Goal: Information Seeking & Learning: Find specific fact

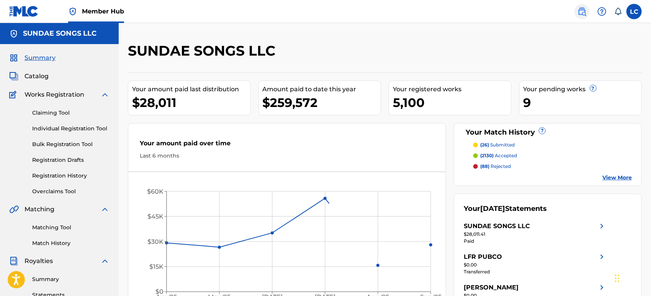
click at [585, 11] on img at bounding box center [581, 11] width 9 height 9
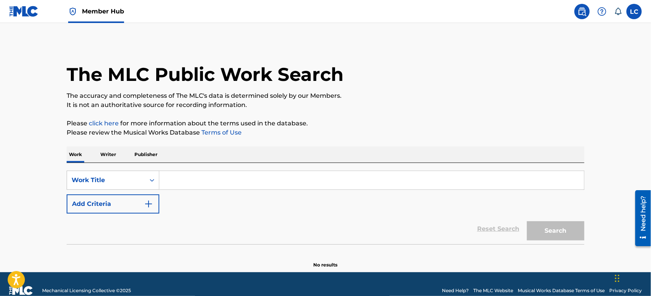
click at [163, 177] on input "Search Form" at bounding box center [371, 180] width 425 height 18
type input "y"
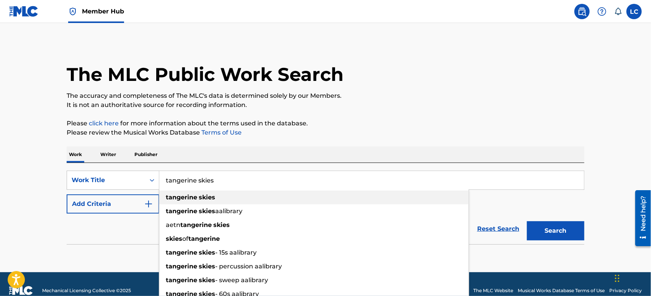
type input "tangerine skies"
click at [214, 196] on strong "skies" at bounding box center [207, 196] width 16 height 7
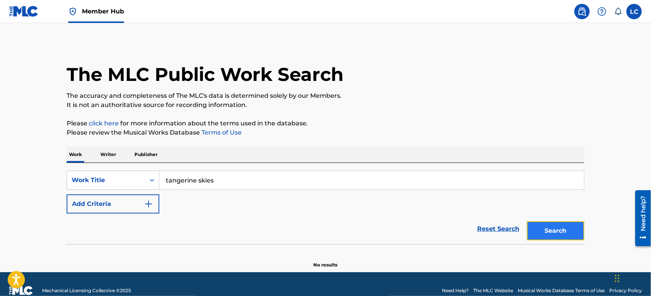
click at [565, 232] on button "Search" at bounding box center [555, 230] width 57 height 19
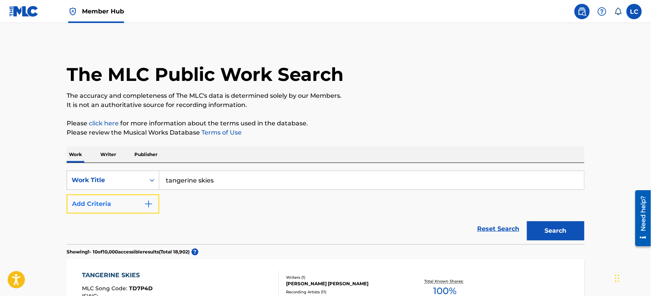
click at [111, 195] on button "Add Criteria" at bounding box center [113, 203] width 93 height 19
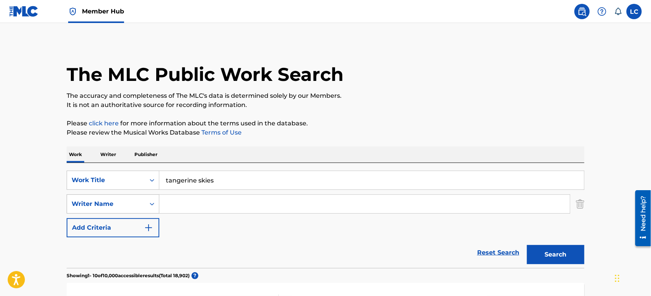
click at [116, 197] on div "Writer Name" at bounding box center [113, 203] width 93 height 19
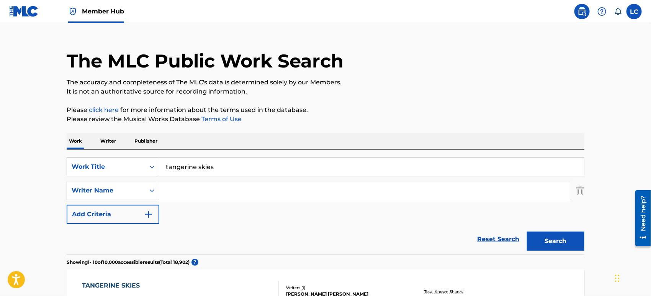
click at [175, 193] on input "Search Form" at bounding box center [364, 190] width 410 height 18
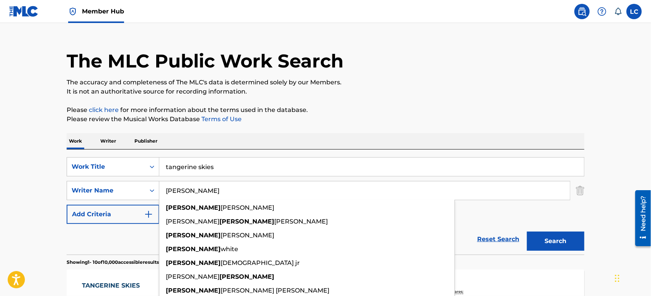
type input "[PERSON_NAME]"
click at [527, 231] on button "Search" at bounding box center [555, 240] width 57 height 19
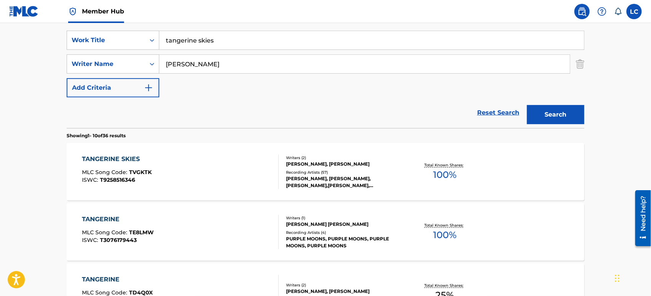
scroll to position [141, 0]
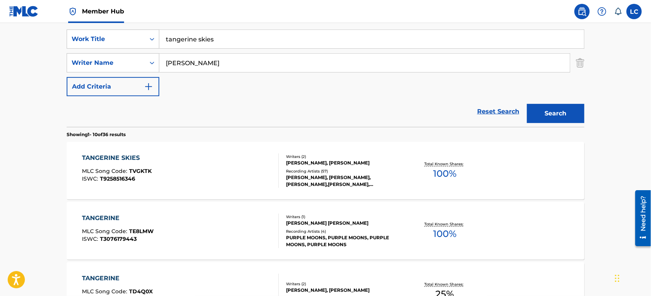
click at [350, 176] on div "[PERSON_NAME], [PERSON_NAME], [PERSON_NAME],[PERSON_NAME], [PERSON_NAME], [PERS…" at bounding box center [344, 181] width 116 height 14
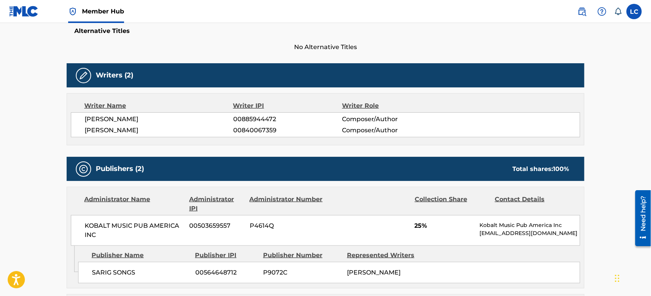
scroll to position [85, 0]
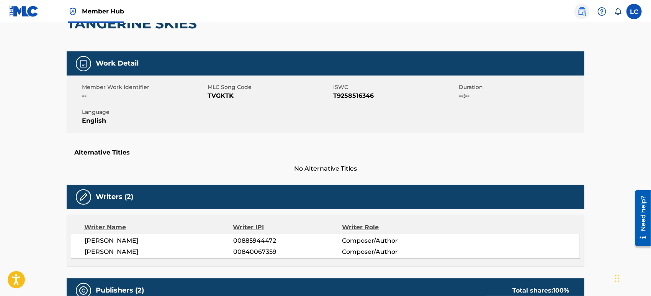
click at [581, 10] on img at bounding box center [581, 11] width 9 height 9
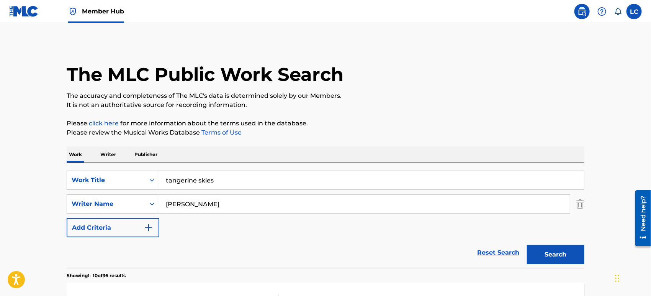
click at [573, 203] on div "SearchWithCriteriad3202619-6c0c-47ad-8aef-25871ae29d01 Writer Name [PERSON_NAME]" at bounding box center [326, 203] width 518 height 19
click at [583, 205] on img "Search Form" at bounding box center [580, 203] width 8 height 19
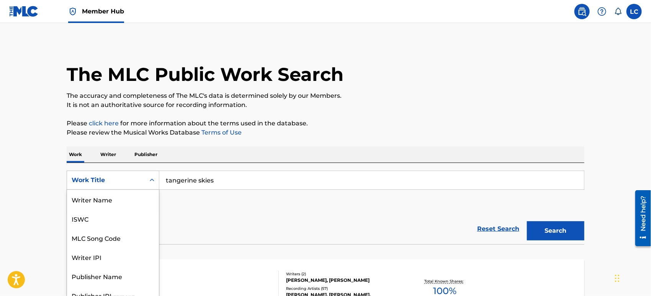
scroll to position [9, 0]
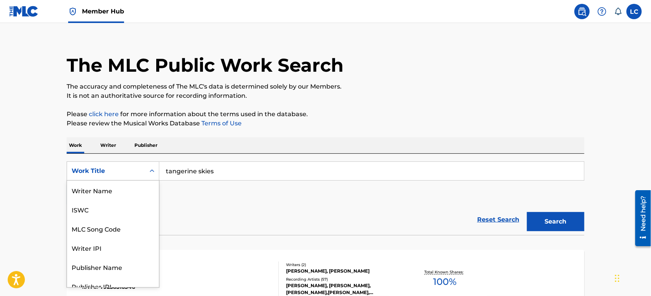
click at [145, 178] on div "Search Form" at bounding box center [152, 171] width 14 height 18
click at [138, 195] on div "Writer Name" at bounding box center [113, 189] width 92 height 19
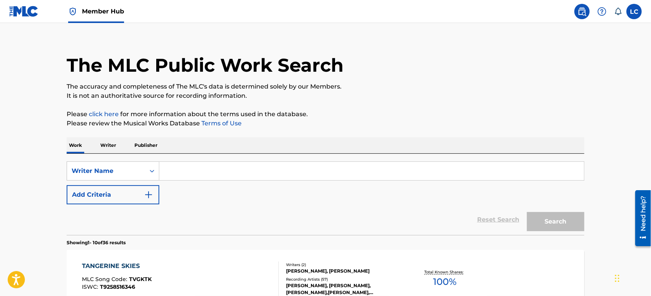
paste input "[PERSON_NAME]"
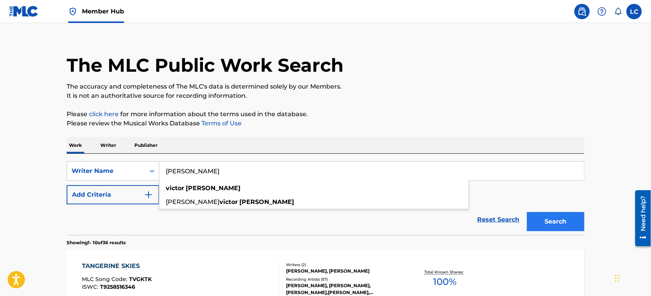
type input "[PERSON_NAME]"
click at [567, 217] on button "Search" at bounding box center [555, 221] width 57 height 19
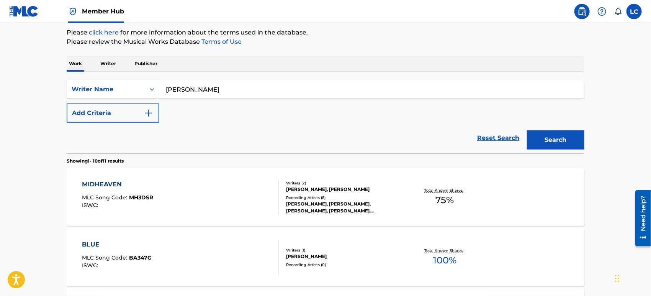
scroll to position [94, 0]
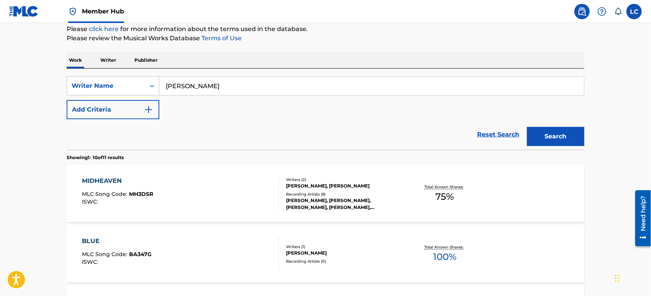
click at [302, 182] on div "Writers ( 2 )" at bounding box center [344, 180] width 116 height 6
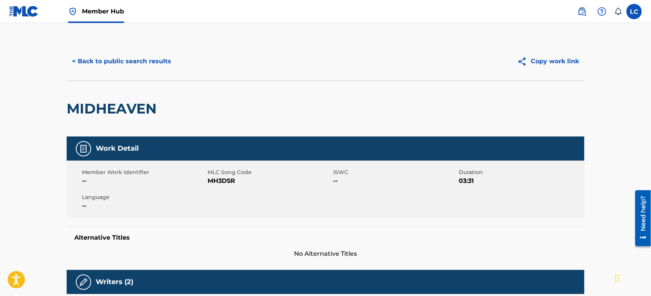
scroll to position [170, 0]
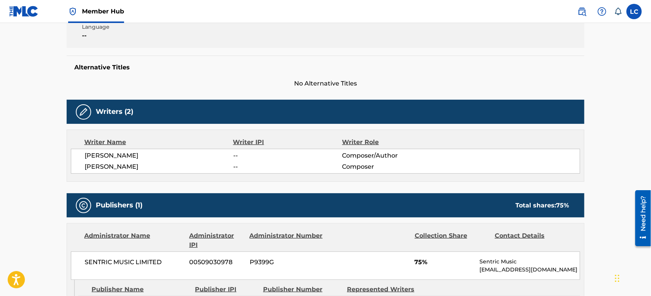
drag, startPoint x: 304, startPoint y: 184, endPoint x: 281, endPoint y: 234, distance: 55.3
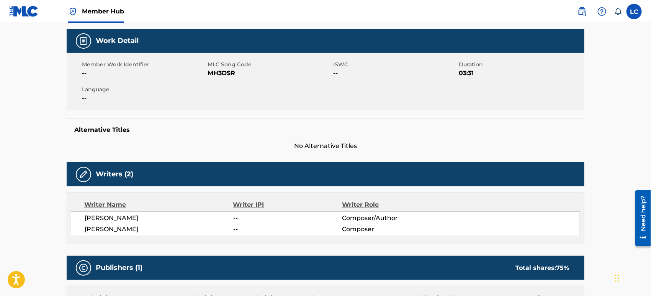
scroll to position [0, 0]
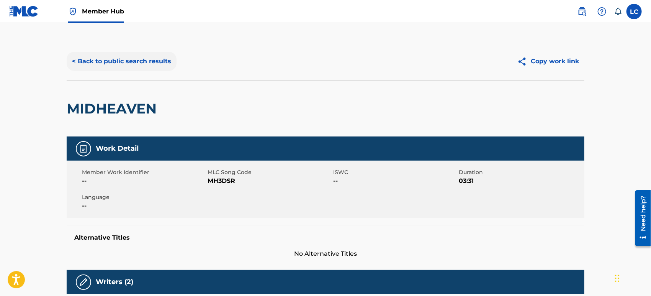
click at [145, 67] on button "< Back to public search results" at bounding box center [122, 61] width 110 height 19
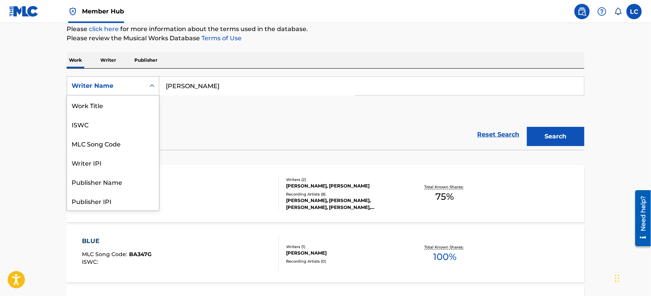
click at [107, 88] on div "Writer Name" at bounding box center [106, 85] width 69 height 9
click at [105, 104] on div "Work Title" at bounding box center [113, 104] width 92 height 19
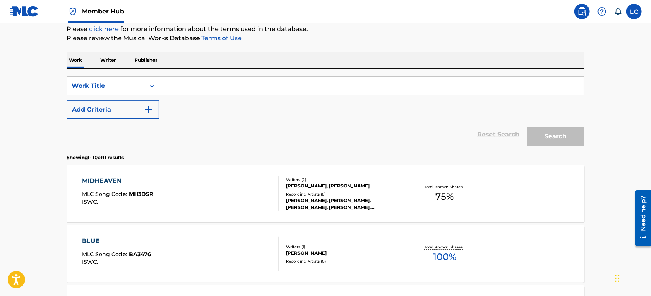
click at [254, 86] on input "Search Form" at bounding box center [371, 86] width 425 height 18
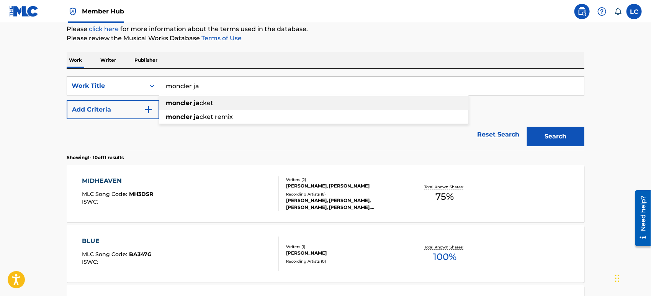
click at [263, 106] on div "moncler ja cket" at bounding box center [313, 103] width 309 height 14
type input "moncler jacket"
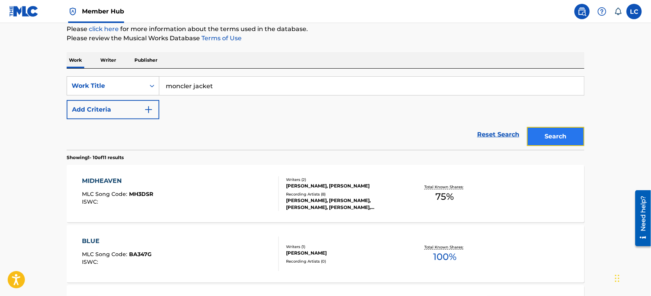
click at [544, 139] on button "Search" at bounding box center [555, 136] width 57 height 19
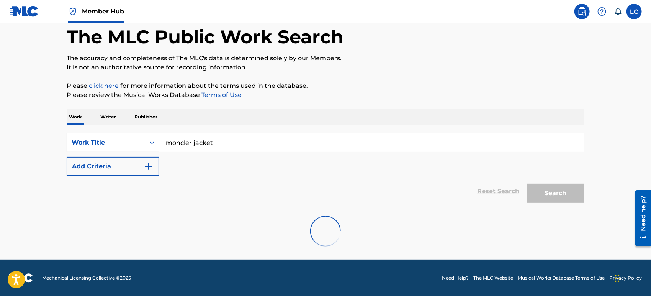
scroll to position [94, 0]
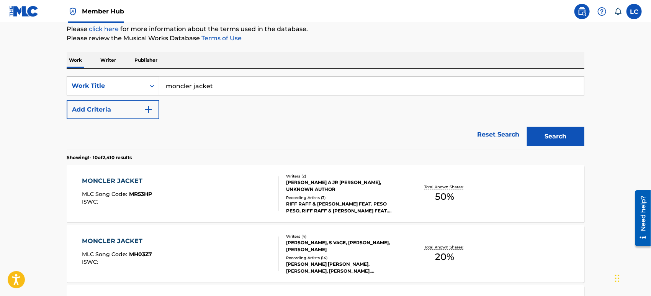
click at [253, 195] on div "MONCLER JACKET MLC Song Code : MR53HP ISWC :" at bounding box center [180, 193] width 197 height 34
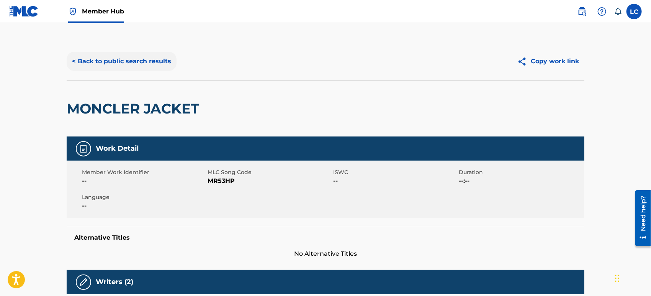
click at [125, 59] on button "< Back to public search results" at bounding box center [122, 61] width 110 height 19
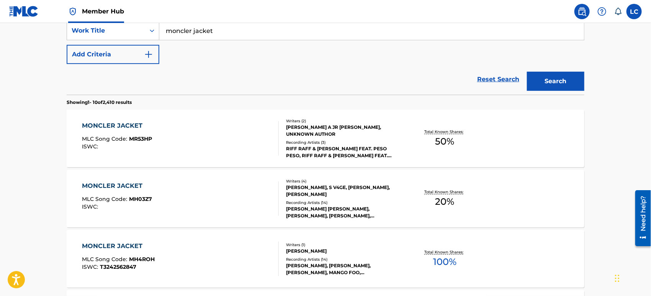
scroll to position [264, 0]
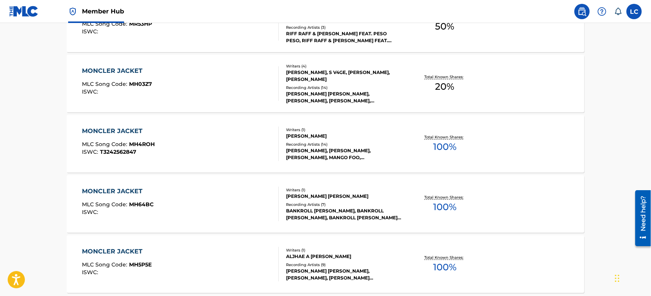
click at [178, 87] on div "MONCLER JACKET MLC Song Code : MH03Z7 ISWC :" at bounding box center [180, 83] width 197 height 34
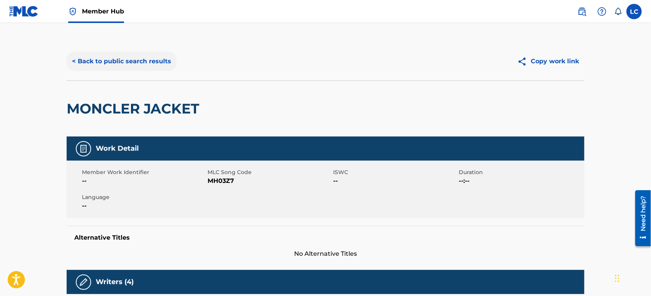
click at [136, 67] on button "< Back to public search results" at bounding box center [122, 61] width 110 height 19
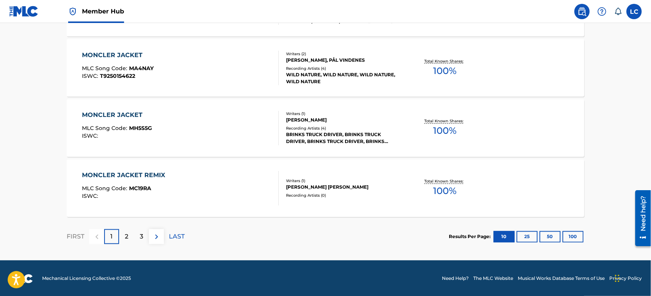
scroll to position [641, 0]
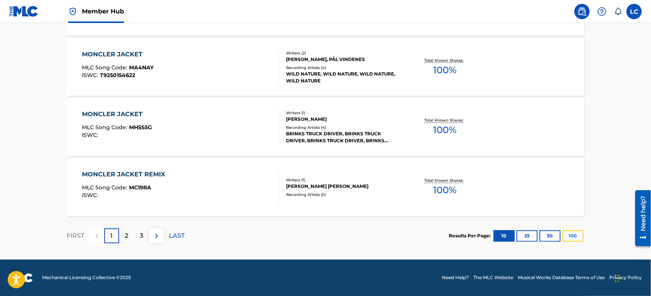
click at [579, 238] on button "100" at bounding box center [572, 235] width 21 height 11
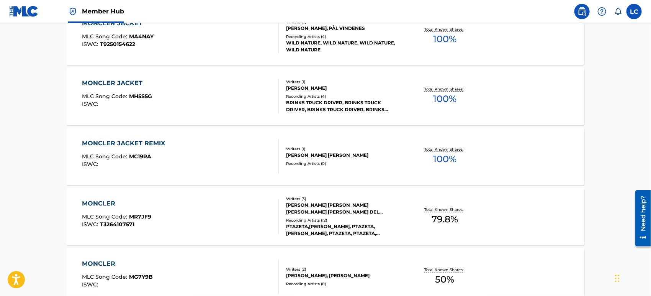
scroll to position [680, 0]
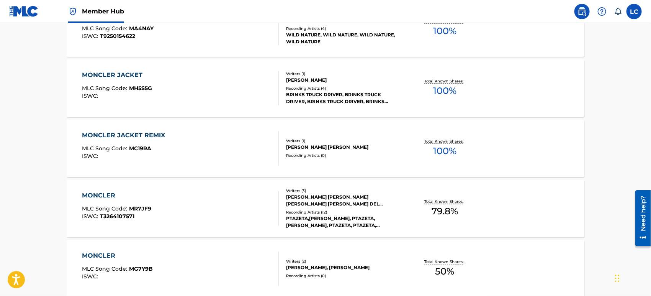
click at [357, 100] on div "BRINKS TRUCK DRIVER, BRINKS TRUCK DRIVER, BRINKS TRUCK DRIVER, BRINKS TRUCK DRI…" at bounding box center [344, 99] width 116 height 14
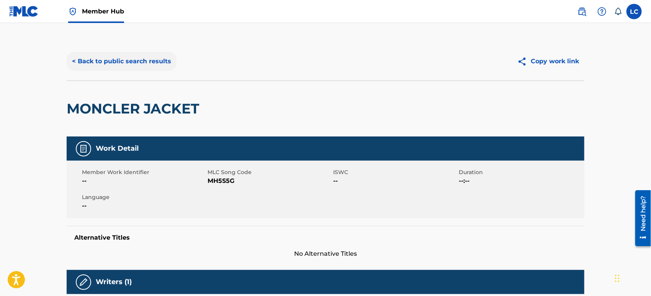
click at [121, 57] on button "< Back to public search results" at bounding box center [122, 61] width 110 height 19
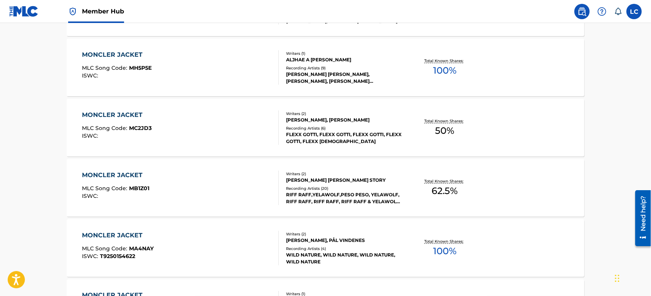
scroll to position [445, 0]
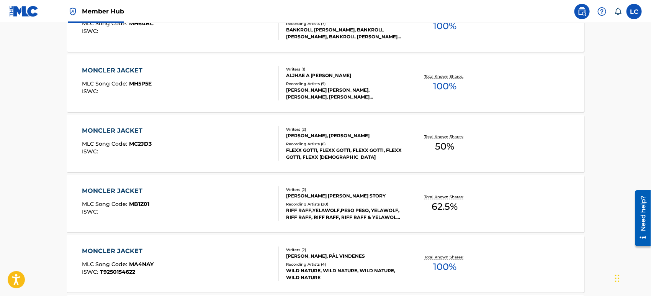
click at [270, 91] on div "MONCLER JACKET MLC Song Code : MH5P5E ISWC :" at bounding box center [180, 83] width 197 height 34
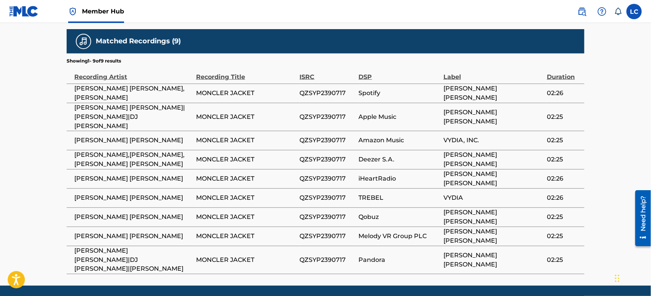
scroll to position [210, 0]
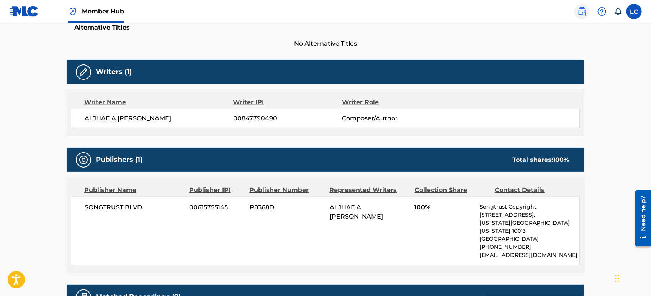
click at [581, 10] on img at bounding box center [581, 11] width 9 height 9
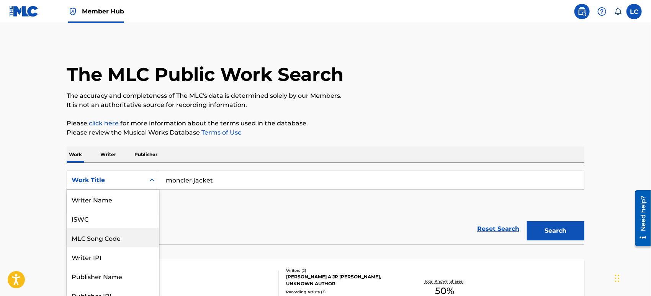
scroll to position [9, 0]
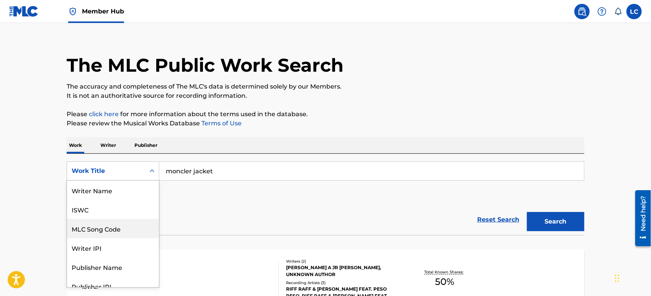
click at [137, 180] on div "8 results available. Use Up and Down to choose options, press Enter to select t…" at bounding box center [113, 170] width 93 height 19
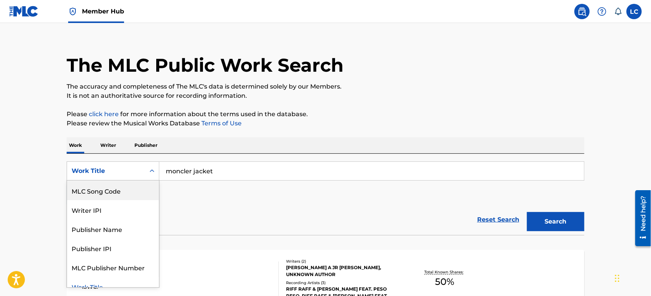
drag, startPoint x: 137, startPoint y: 186, endPoint x: 156, endPoint y: 180, distance: 20.0
click at [139, 185] on div "MLC Song Code" at bounding box center [113, 190] width 92 height 19
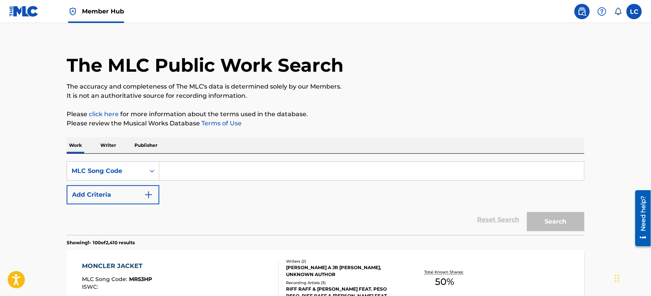
click at [188, 170] on input "Search Form" at bounding box center [371, 171] width 425 height 18
paste input "CB76UQ"
type input "CB76UQ"
drag, startPoint x: 551, startPoint y: 222, endPoint x: 489, endPoint y: 214, distance: 62.7
click at [551, 222] on button "Search" at bounding box center [555, 221] width 57 height 19
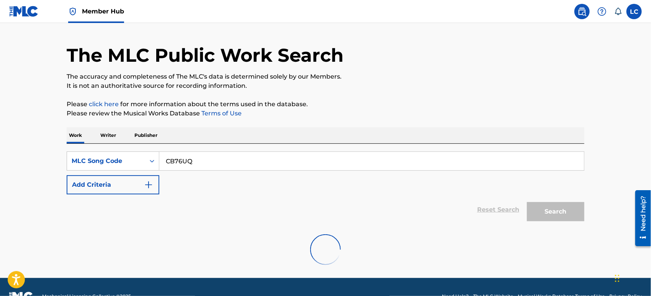
scroll to position [38, 0]
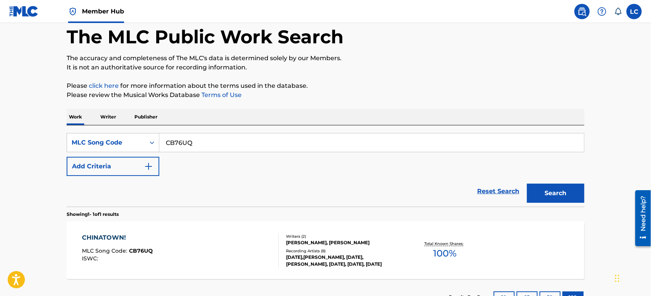
click at [274, 266] on div at bounding box center [275, 250] width 6 height 34
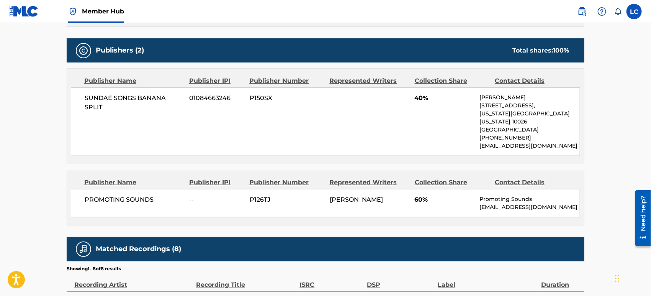
scroll to position [340, 0]
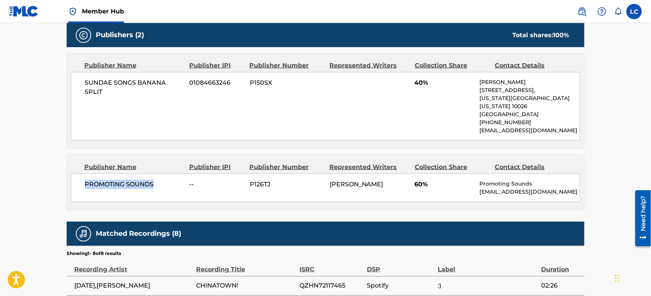
drag, startPoint x: 163, startPoint y: 173, endPoint x: 85, endPoint y: 177, distance: 78.2
click at [85, 180] on span "PROMOTING SOUNDS" at bounding box center [134, 184] width 99 height 9
copy span "PROMOTING SOUNDS"
click at [260, 180] on span "P126TJ" at bounding box center [287, 184] width 74 height 9
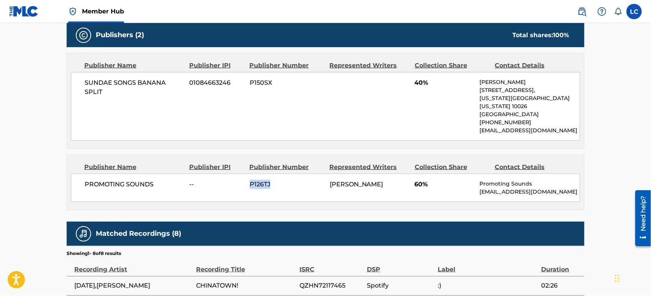
copy span "P126TJ"
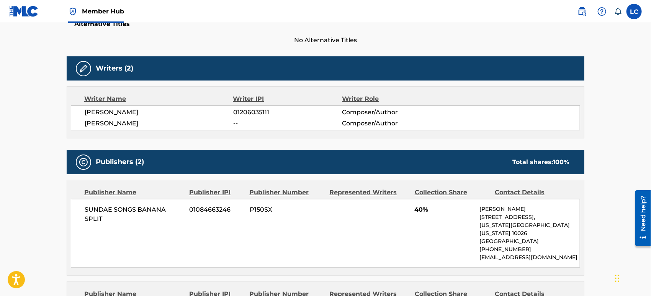
scroll to position [170, 0]
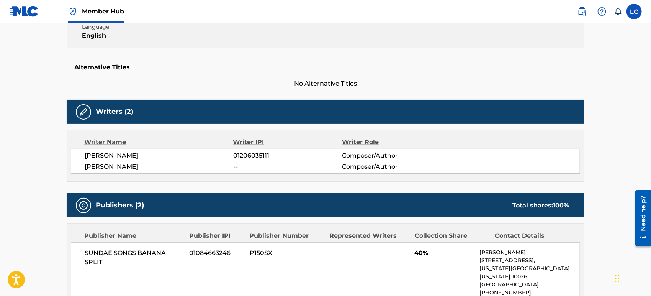
drag, startPoint x: 148, startPoint y: 166, endPoint x: 83, endPoint y: 165, distance: 65.1
click at [83, 165] on div "[PERSON_NAME] 01206035111 Composer/Author [PERSON_NAME] -- Composer/Author" at bounding box center [325, 161] width 509 height 25
copy span "[PERSON_NAME]"
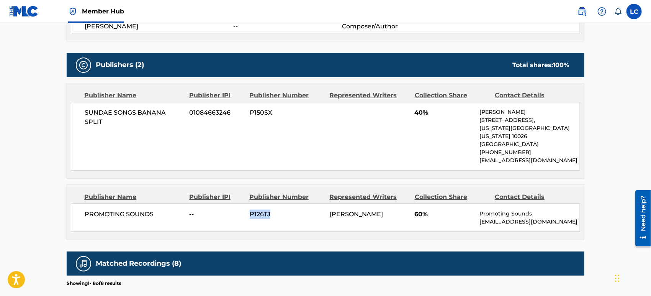
scroll to position [340, 0]
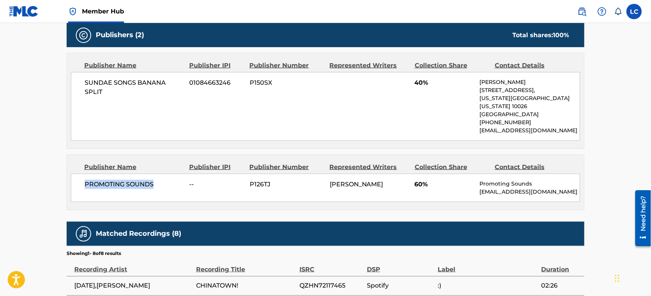
drag, startPoint x: 145, startPoint y: 176, endPoint x: 92, endPoint y: 172, distance: 54.2
click at [86, 180] on span "PROMOTING SOUNDS" at bounding box center [134, 184] width 99 height 9
copy span "PROMOTING SOUNDS"
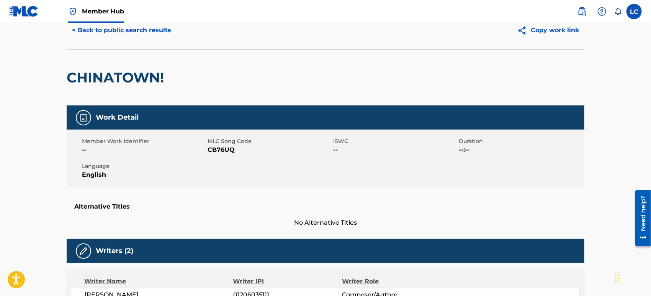
scroll to position [0, 0]
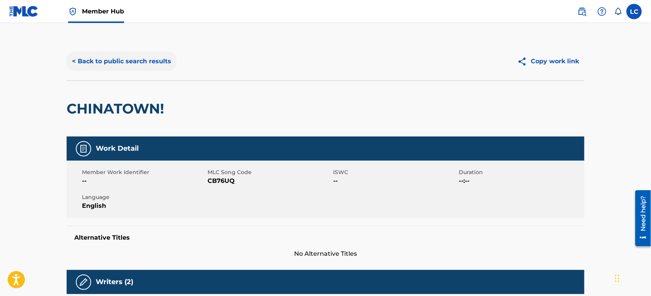
click at [140, 67] on button "< Back to public search results" at bounding box center [122, 61] width 110 height 19
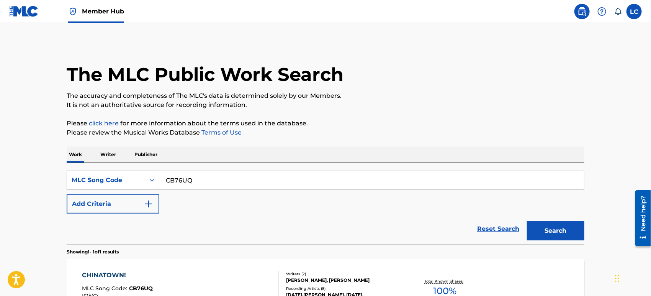
scroll to position [38, 0]
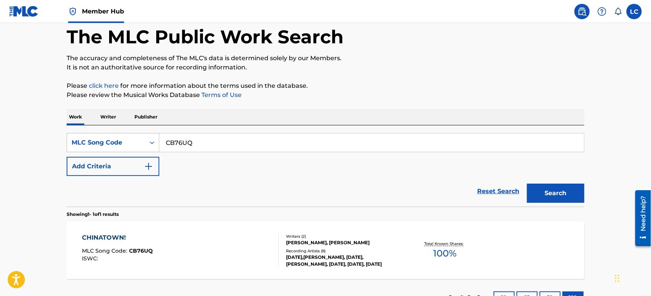
click at [126, 142] on div "MLC Song Code" at bounding box center [106, 142] width 69 height 9
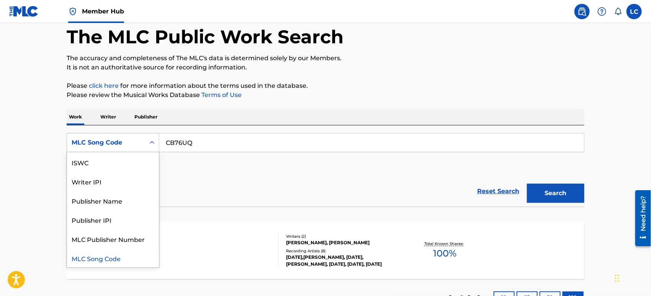
scroll to position [0, 0]
click at [129, 159] on div "Work Title" at bounding box center [113, 161] width 92 height 19
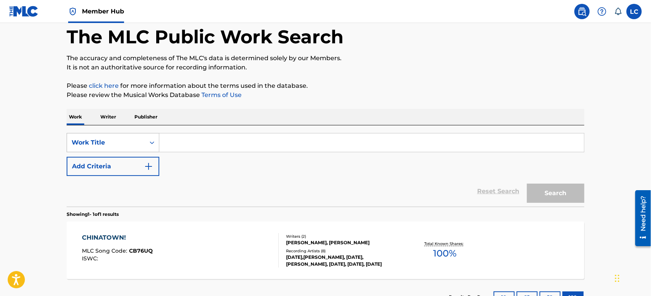
click at [136, 144] on div "Work Title" at bounding box center [106, 142] width 69 height 9
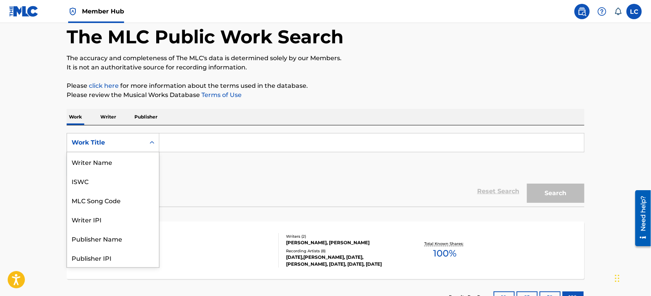
scroll to position [38, 0]
click at [141, 203] on div "Publisher Name" at bounding box center [113, 200] width 92 height 19
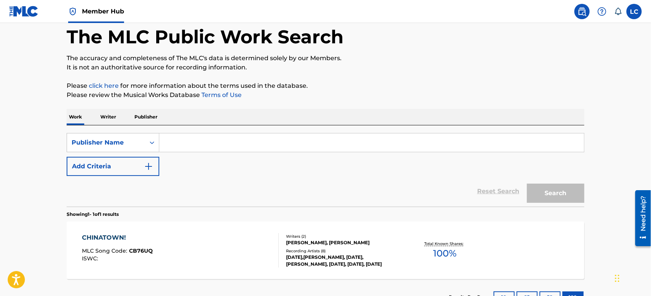
click at [192, 145] on input "Search Form" at bounding box center [371, 142] width 425 height 18
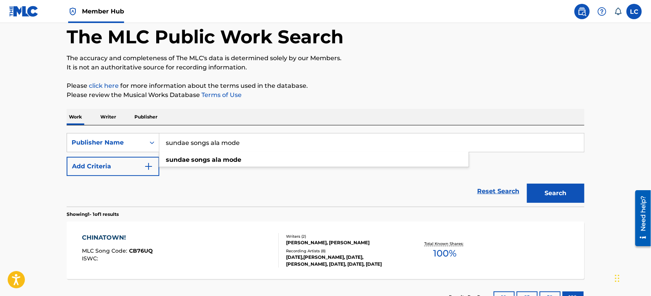
type input "sundae songs ala mode"
click at [527, 183] on button "Search" at bounding box center [555, 192] width 57 height 19
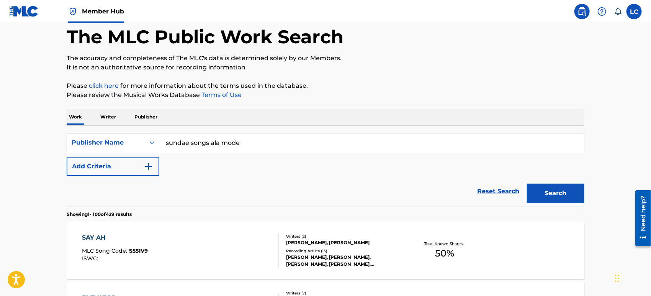
click at [216, 232] on div "SAY AH MLC Song Code : S551V9 ISWC : Writers ( 2 ) [PERSON_NAME], [PERSON_NAME]…" at bounding box center [326, 249] width 518 height 57
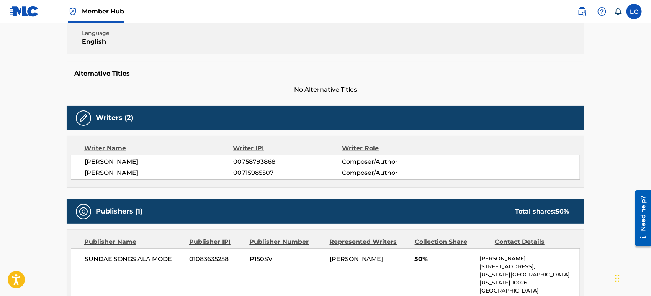
scroll to position [255, 0]
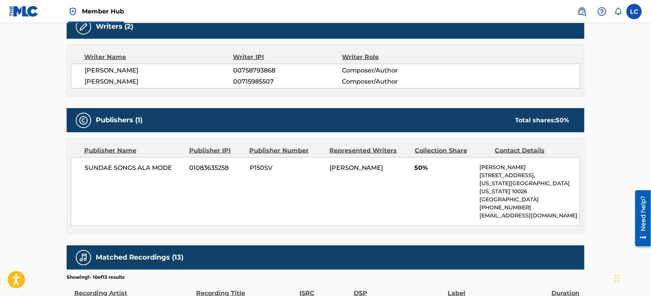
click at [254, 168] on span "P150SV" at bounding box center [287, 167] width 74 height 9
copy span "P150SV"
click at [219, 165] on span "01083635258" at bounding box center [217, 167] width 54 height 9
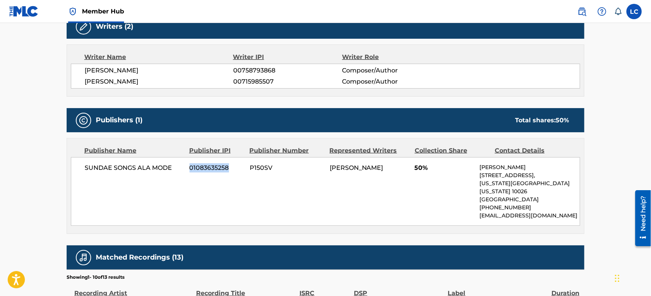
copy span "01083635258"
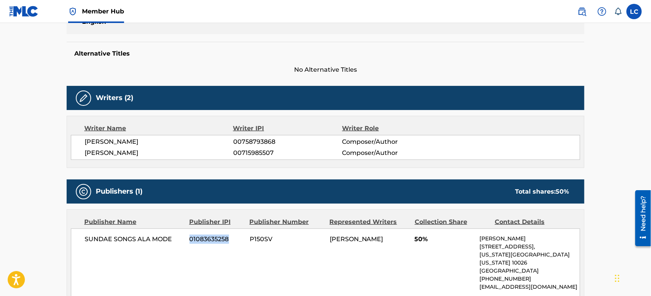
scroll to position [0, 0]
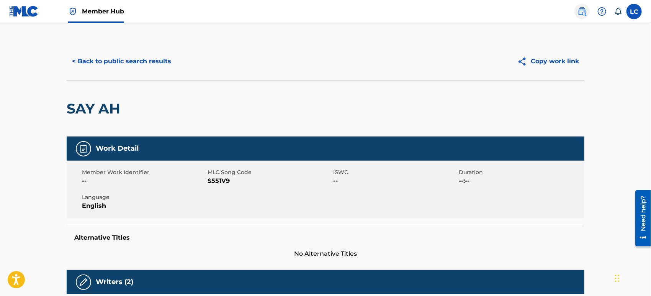
click at [577, 14] on link at bounding box center [581, 11] width 15 height 15
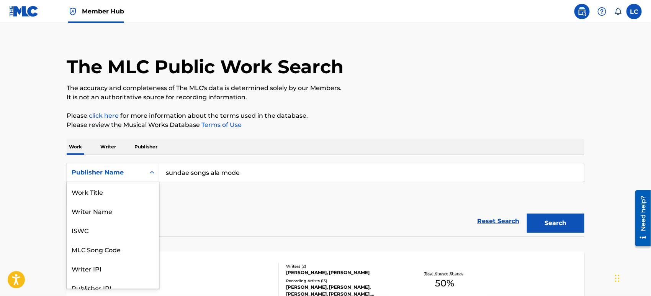
scroll to position [9, 0]
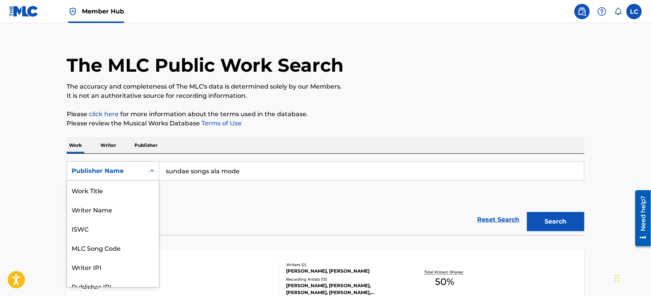
click at [125, 178] on div "Publisher Name" at bounding box center [106, 170] width 78 height 15
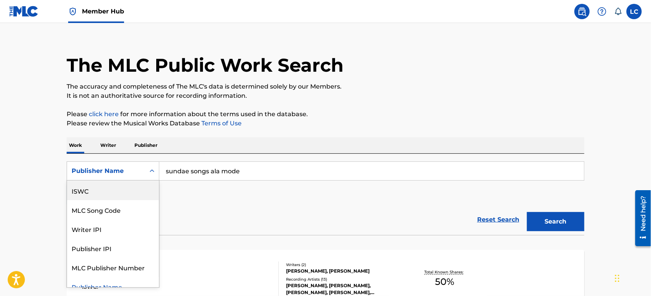
scroll to position [0, 0]
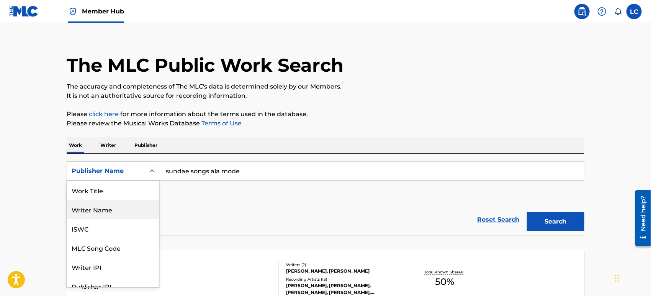
click at [129, 201] on div "Writer Name" at bounding box center [113, 208] width 92 height 19
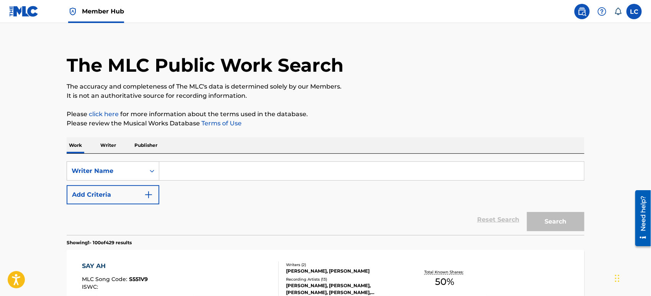
paste input "[PERSON_NAME]"
type input "[PERSON_NAME]"
click at [551, 226] on button "Search" at bounding box center [555, 221] width 57 height 19
